Goal: Communication & Community: Participate in discussion

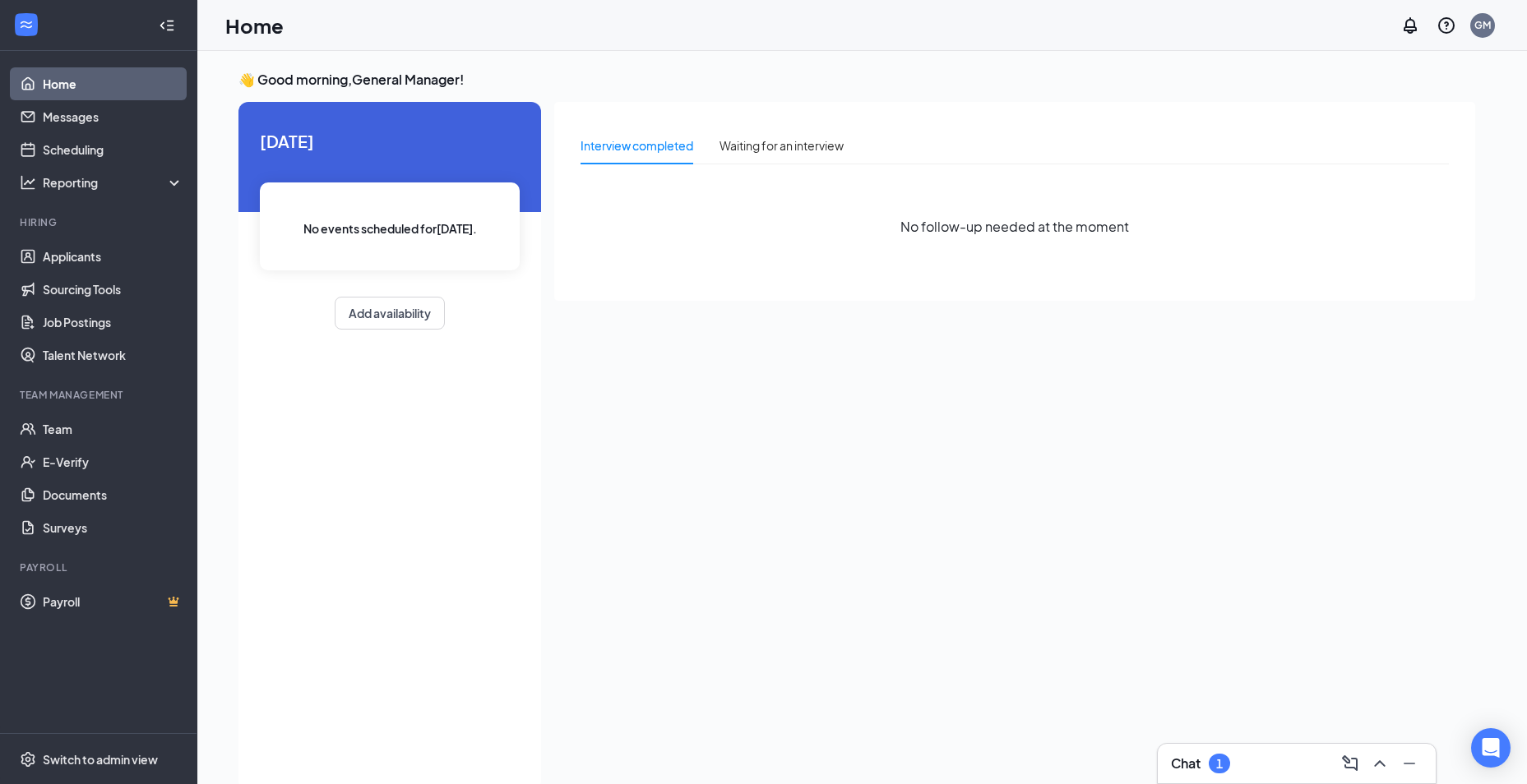
click at [1187, 766] on h3 "Chat" at bounding box center [1186, 764] width 30 height 18
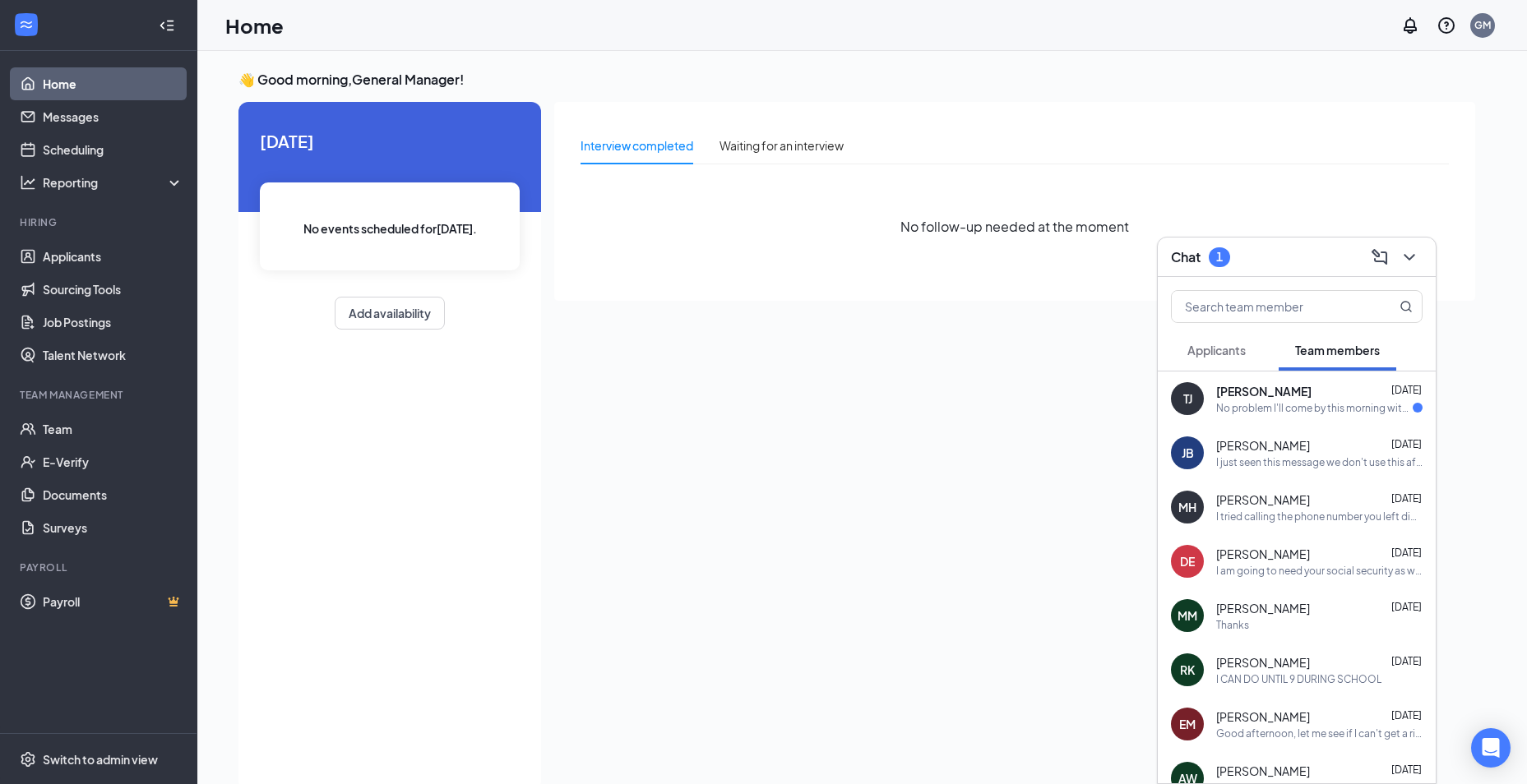
click at [1258, 410] on div "No problem I'll come by this morning with my social and id. I have an appointme…" at bounding box center [1314, 408] width 196 height 14
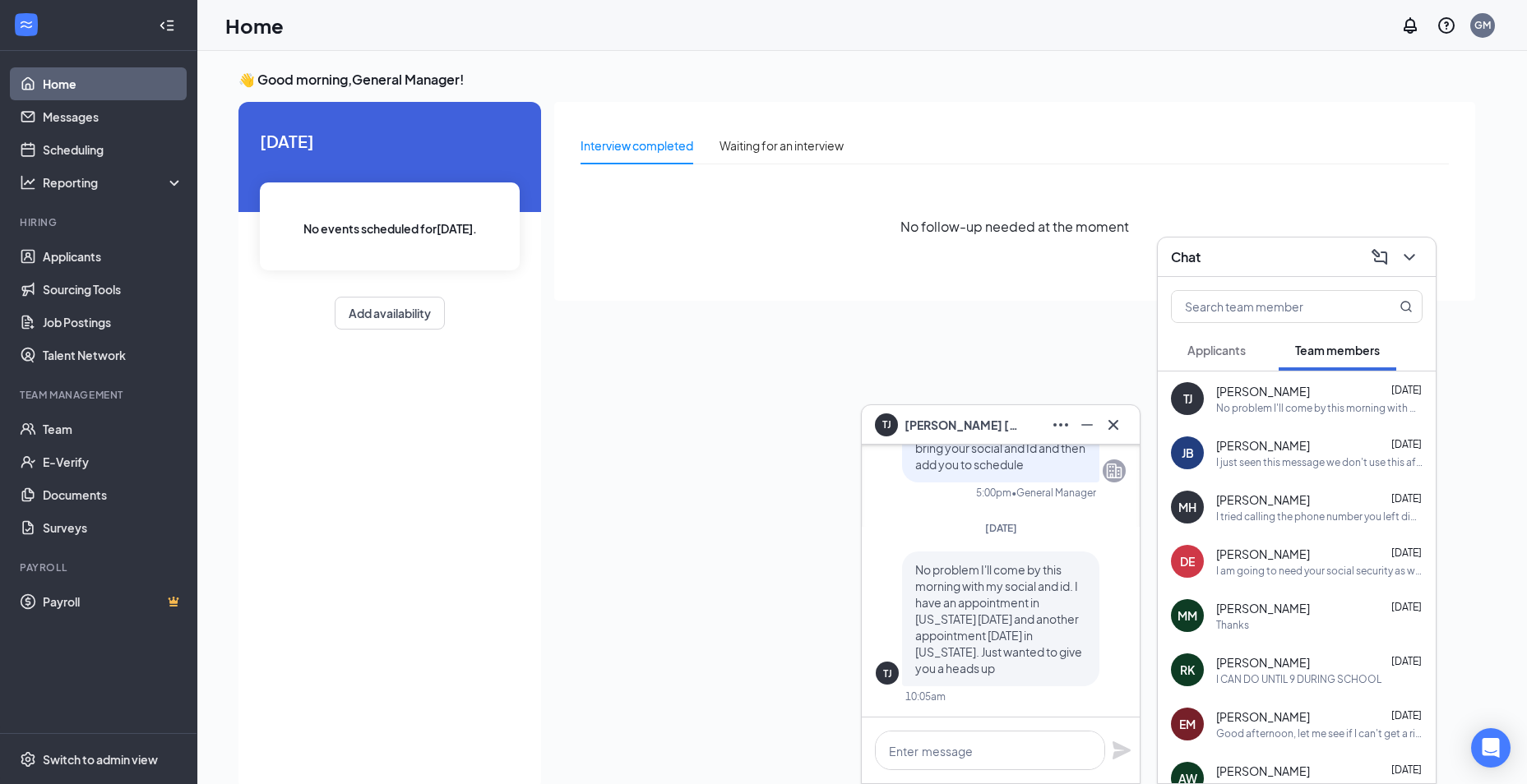
drag, startPoint x: 916, startPoint y: 268, endPoint x: 980, endPoint y: 331, distance: 89.8
click at [917, 270] on div "No follow-up needed at the moment" at bounding box center [1015, 227] width 868 height 99
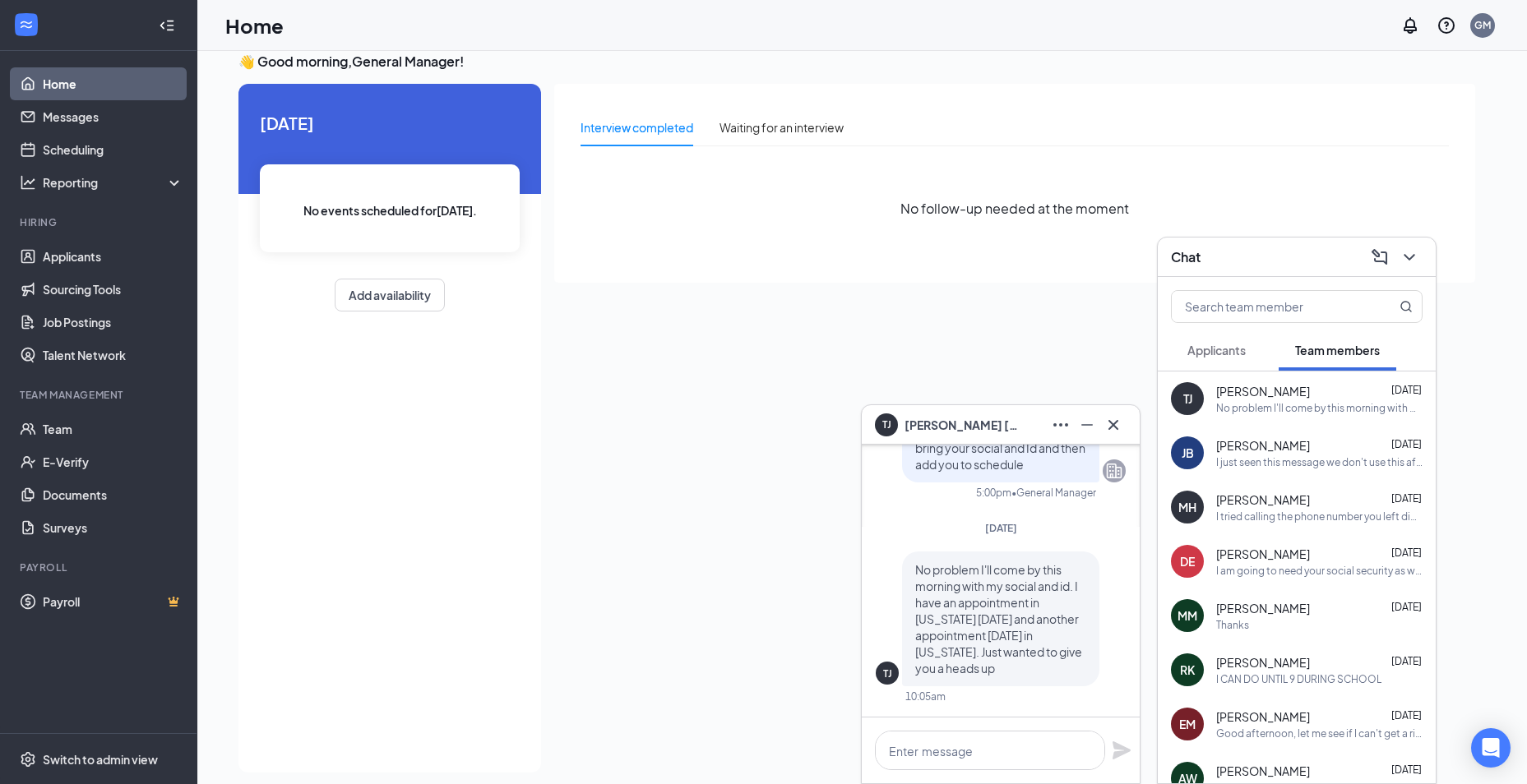
scroll to position [34, 0]
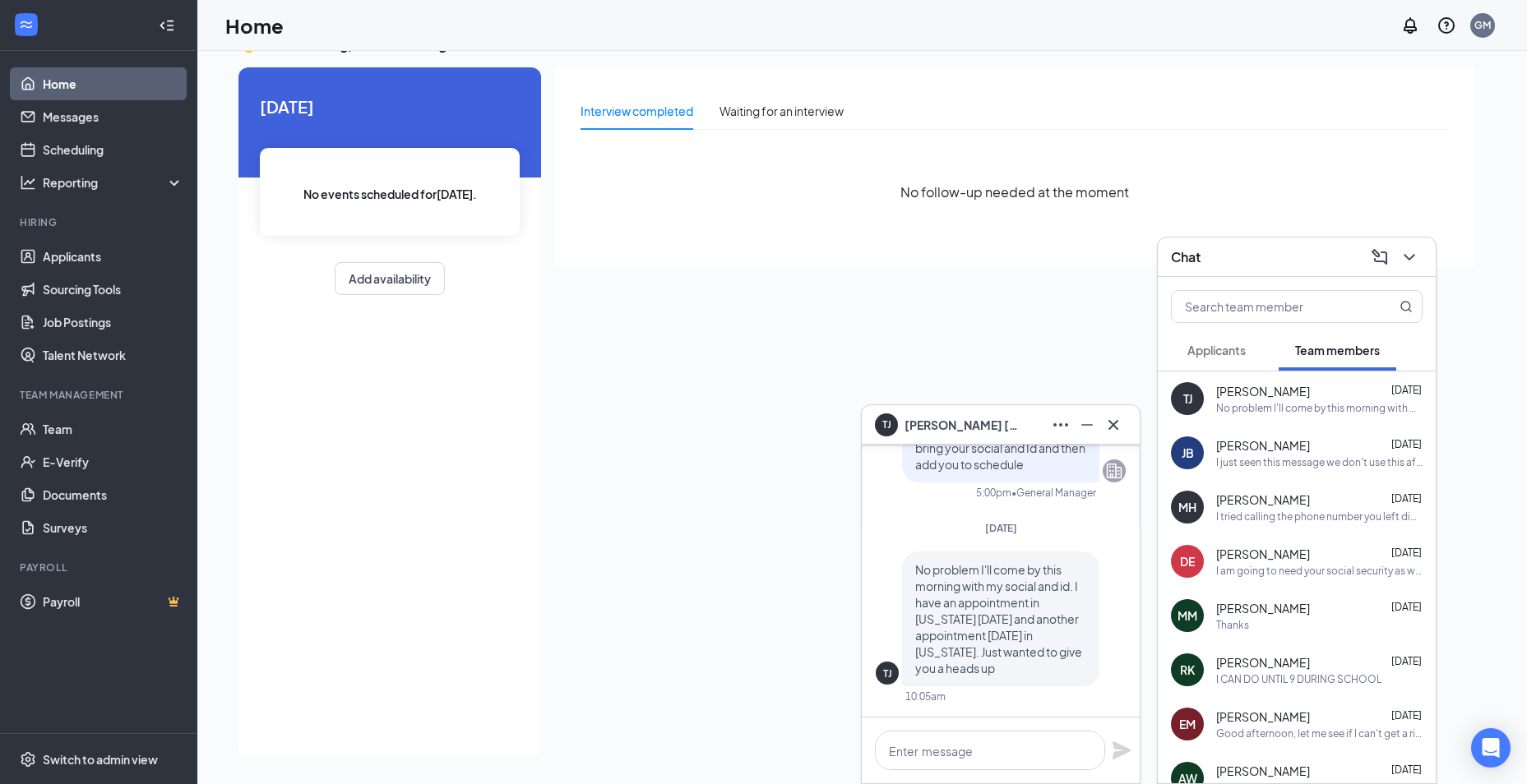
click at [447, 503] on div "Today No events scheduled for today . Add availability" at bounding box center [389, 411] width 302 height 689
drag, startPoint x: 666, startPoint y: 377, endPoint x: 714, endPoint y: 365, distance: 49.5
click at [666, 377] on div "Interview completed Waiting for an interview No follow-up needed at the moment" at bounding box center [1015, 407] width 921 height 679
